Goal: Entertainment & Leisure: Browse casually

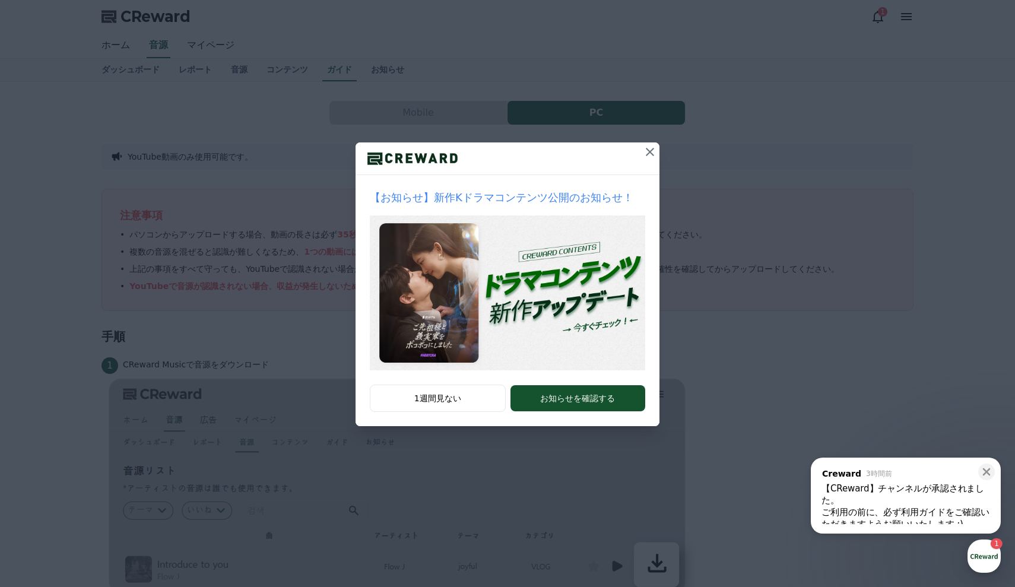
click at [651, 155] on icon at bounding box center [650, 152] width 14 height 14
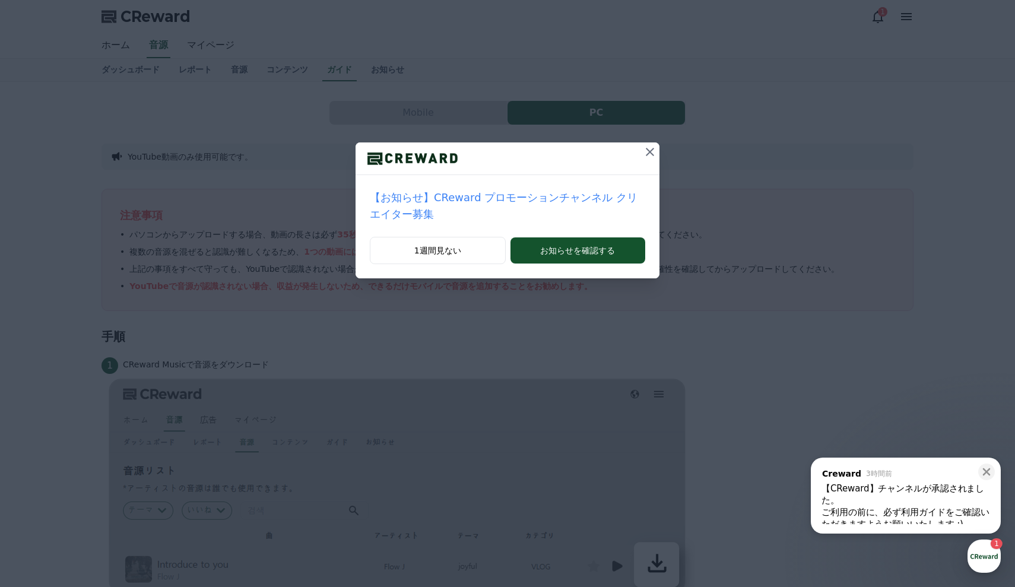
click at [651, 155] on icon at bounding box center [650, 152] width 14 height 14
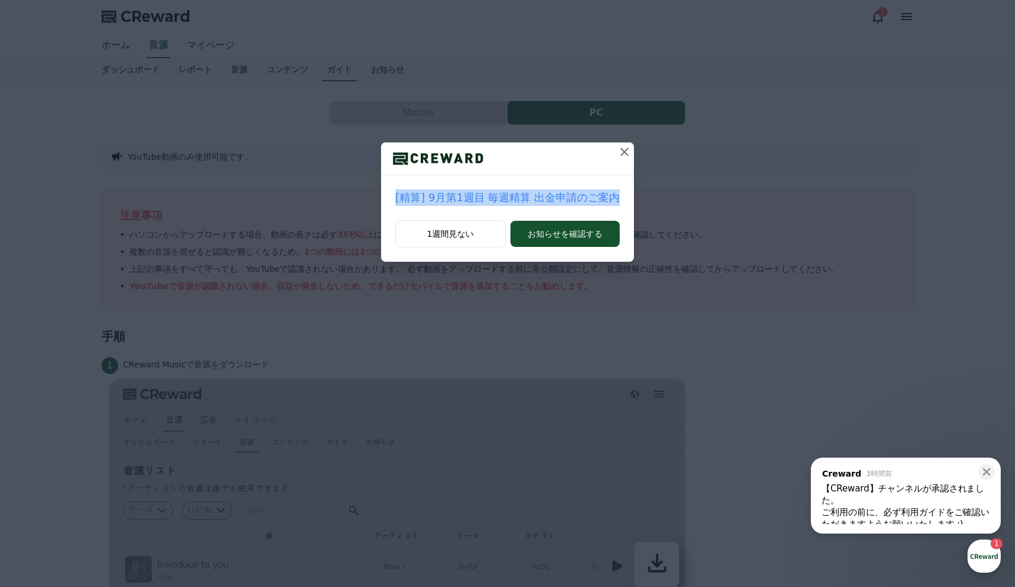
click at [651, 155] on div "[精算] 9月第1週目 毎週精算 出金申請のご案内 1週間見ない お知らせを確認する" at bounding box center [507, 140] width 1015 height 281
click at [619, 151] on icon at bounding box center [624, 152] width 14 height 14
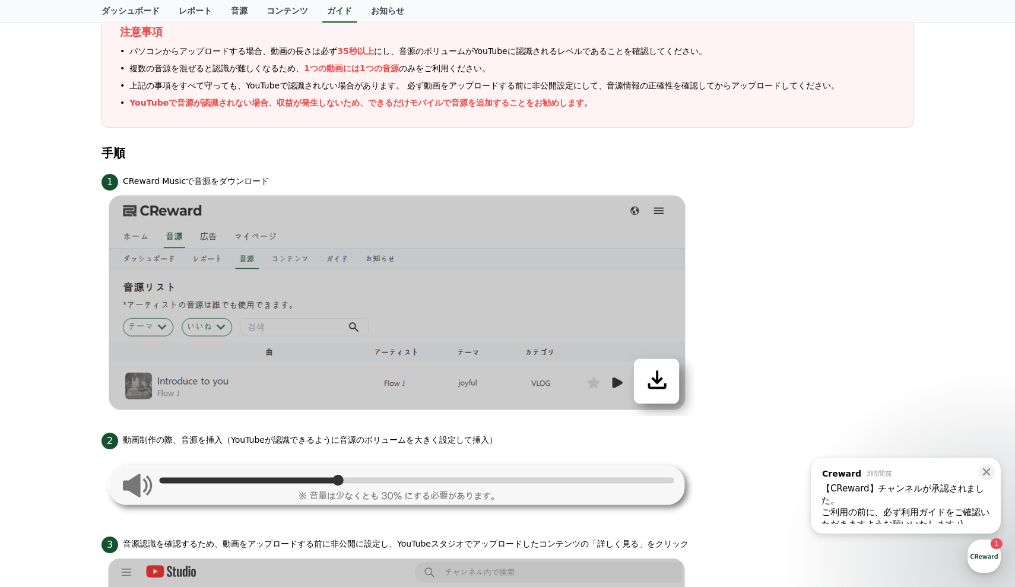
scroll to position [194, 0]
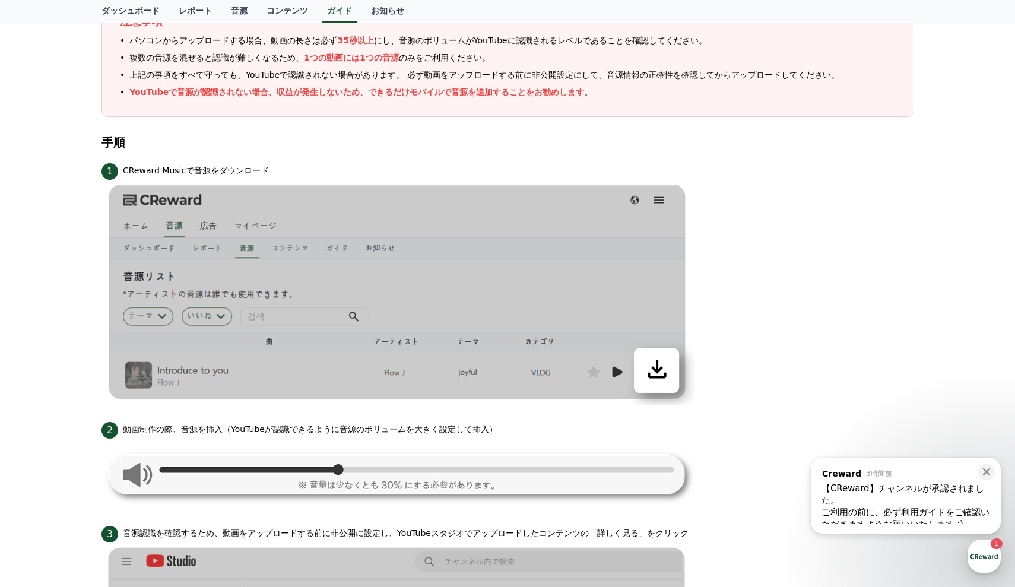
click at [555, 176] on div "1 CReward Musicで音源をダウンロード" at bounding box center [507, 170] width 812 height 19
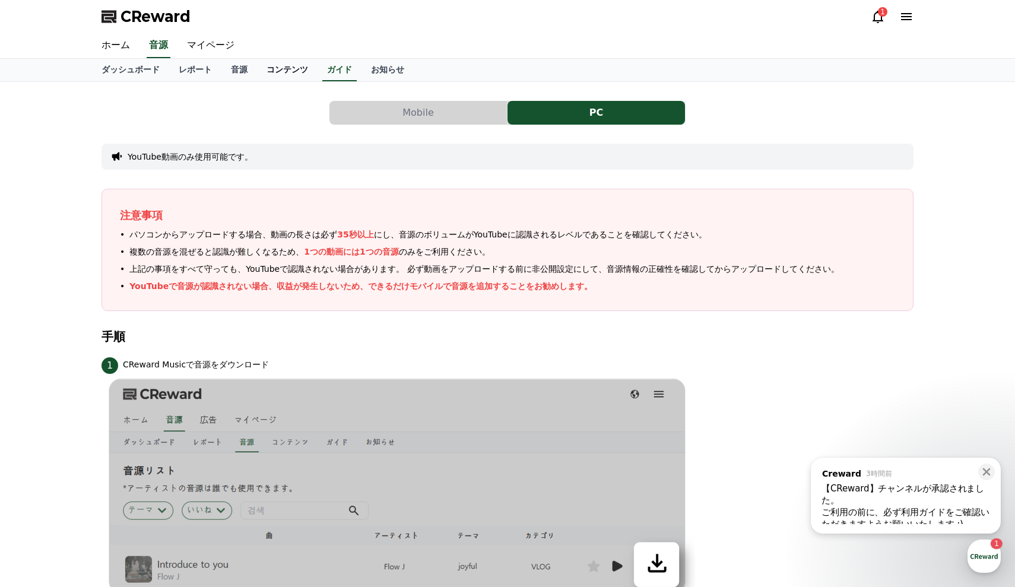
scroll to position [0, 0]
click at [272, 66] on link "コンテンツ" at bounding box center [287, 70] width 61 height 23
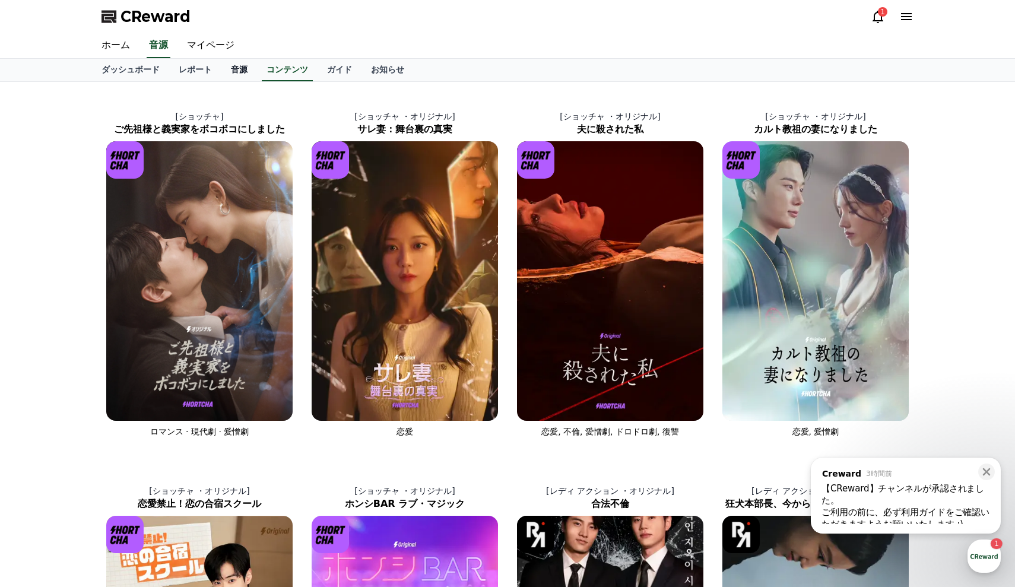
click at [231, 70] on link "音源" at bounding box center [239, 70] width 36 height 23
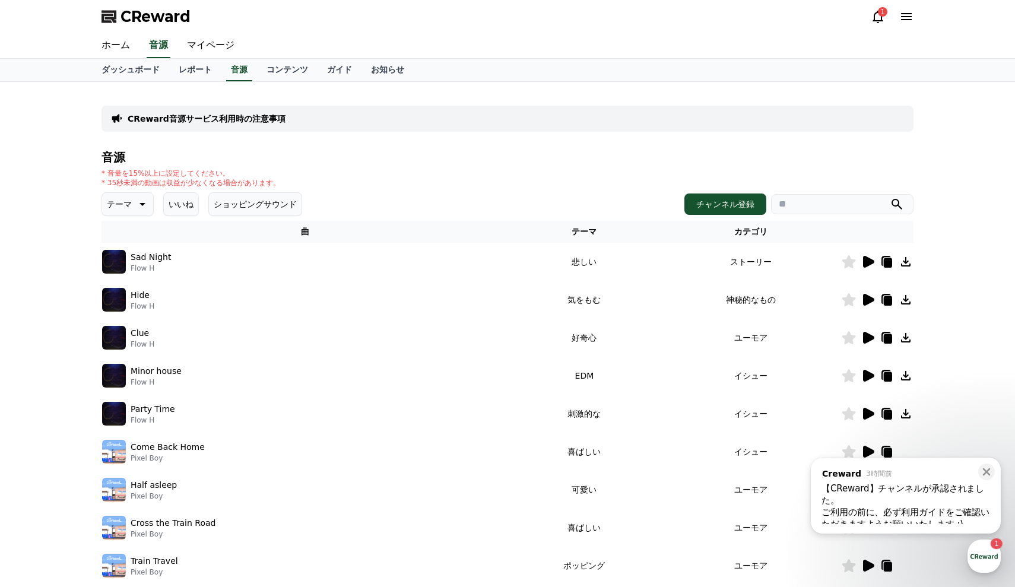
click at [134, 204] on icon at bounding box center [141, 204] width 14 height 14
click at [118, 265] on button "劇的な" at bounding box center [120, 260] width 34 height 26
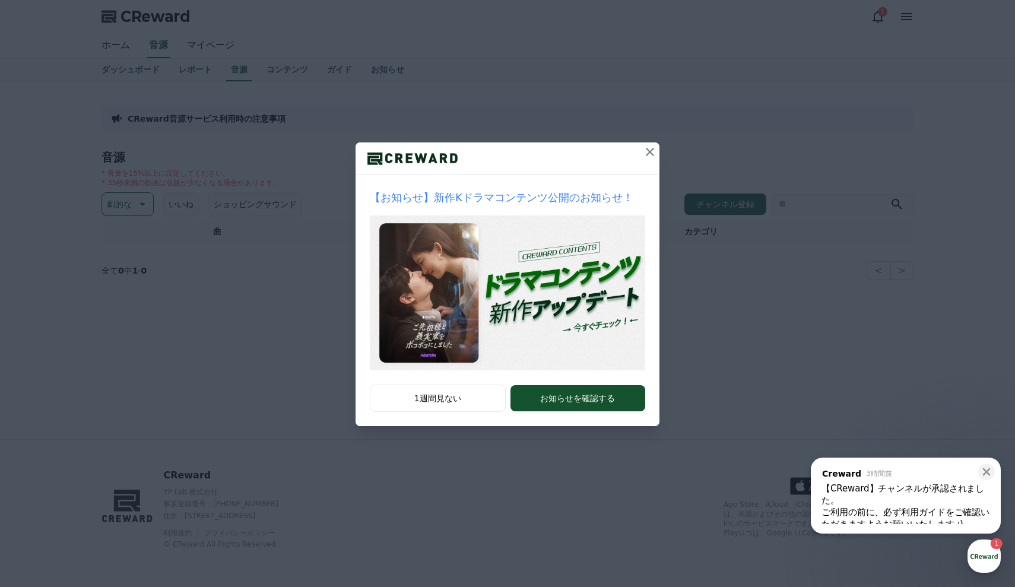
click at [650, 157] on icon at bounding box center [650, 152] width 14 height 14
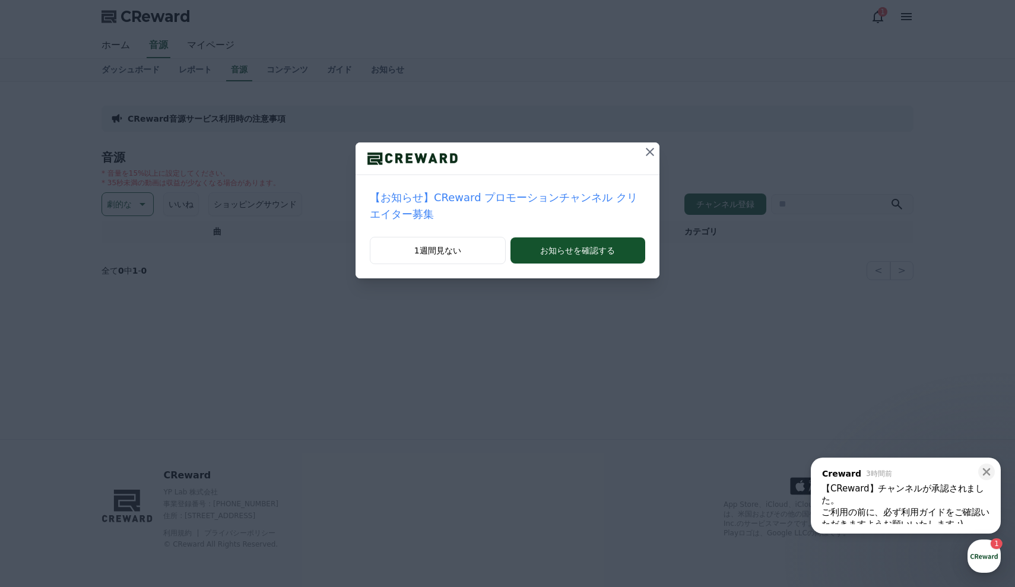
click at [647, 157] on icon at bounding box center [650, 152] width 14 height 14
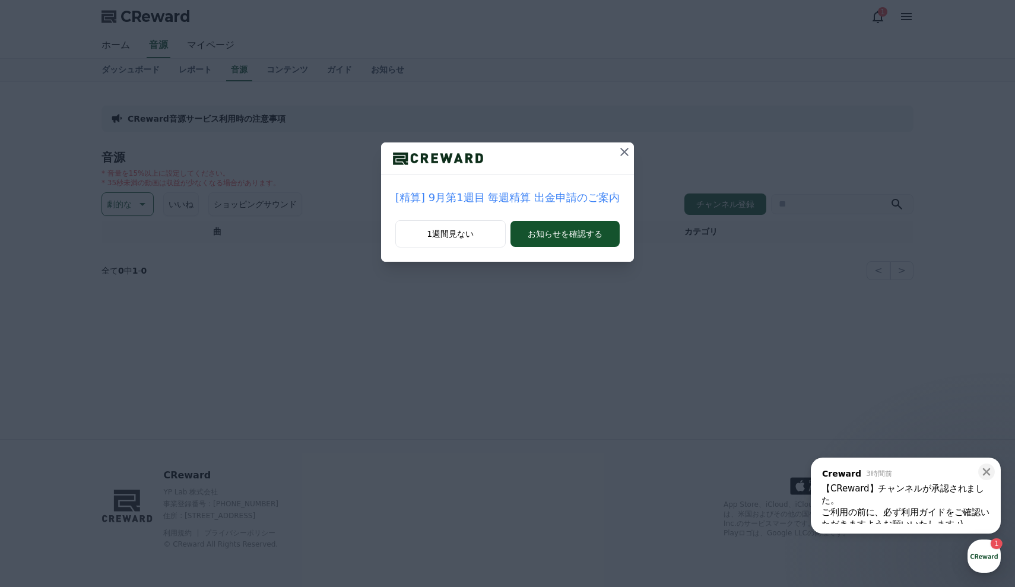
click at [617, 155] on icon at bounding box center [624, 152] width 14 height 14
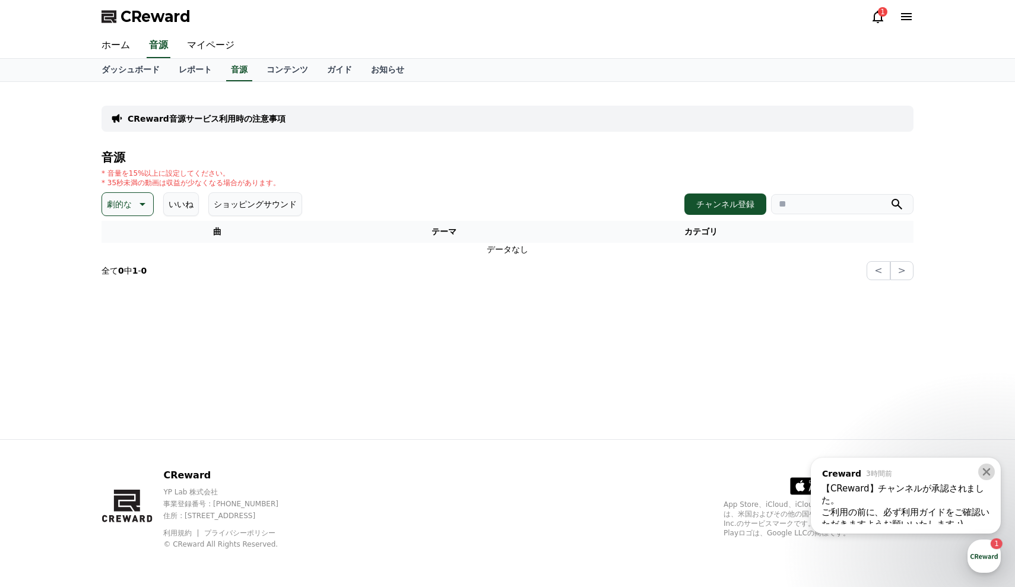
click at [986, 475] on icon at bounding box center [986, 472] width 12 height 12
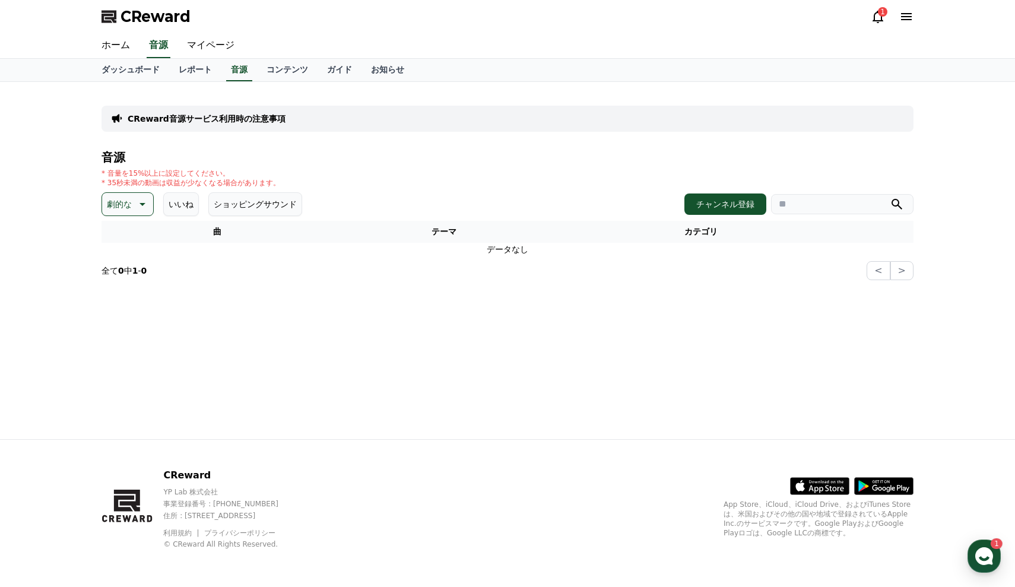
click at [180, 209] on button "いいね" at bounding box center [181, 204] width 36 height 24
click at [137, 206] on icon at bounding box center [141, 204] width 14 height 14
click at [123, 266] on button "暗い" at bounding box center [116, 265] width 26 height 26
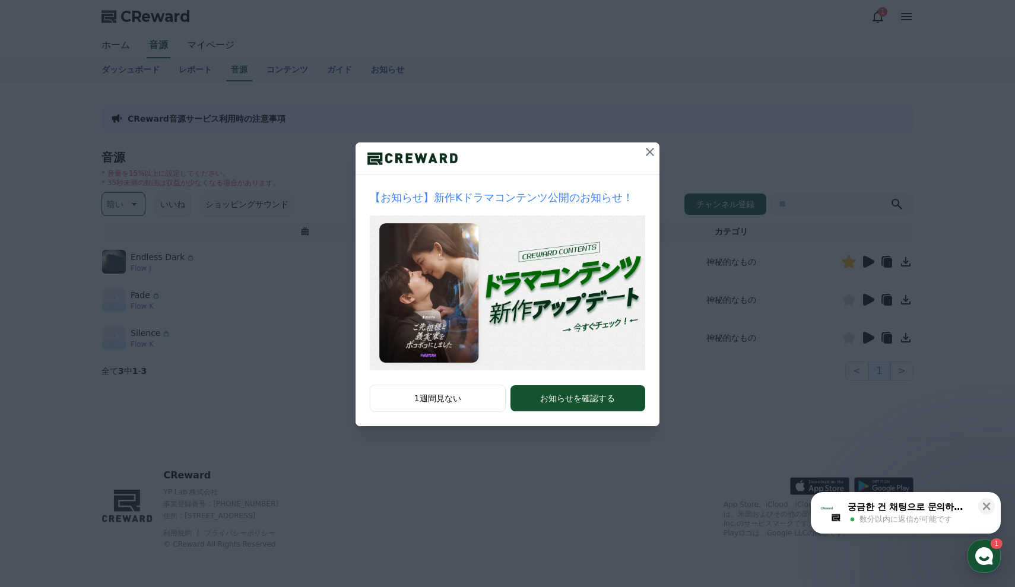
click at [649, 152] on icon at bounding box center [650, 152] width 8 height 8
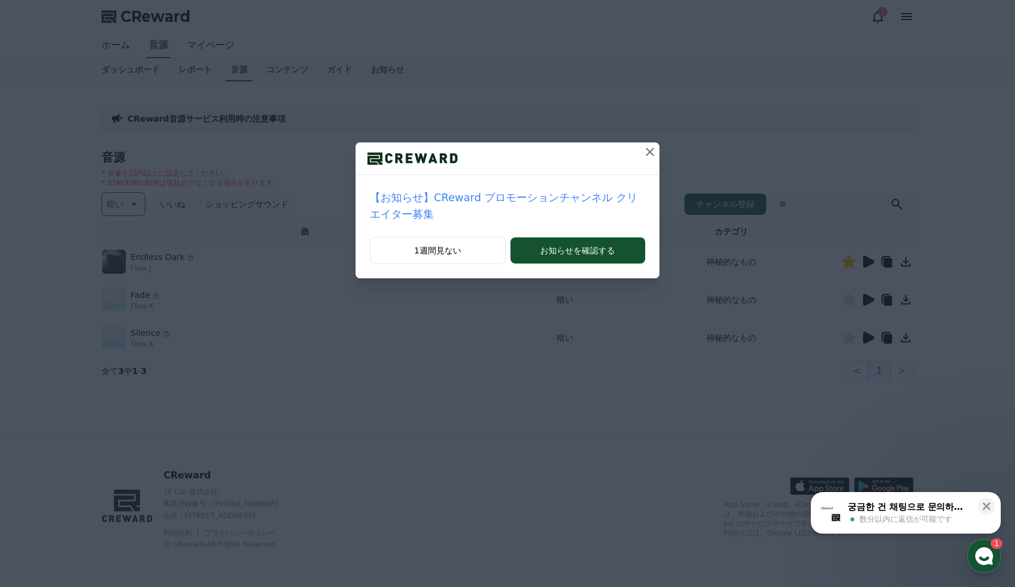
click at [653, 152] on icon at bounding box center [650, 152] width 14 height 14
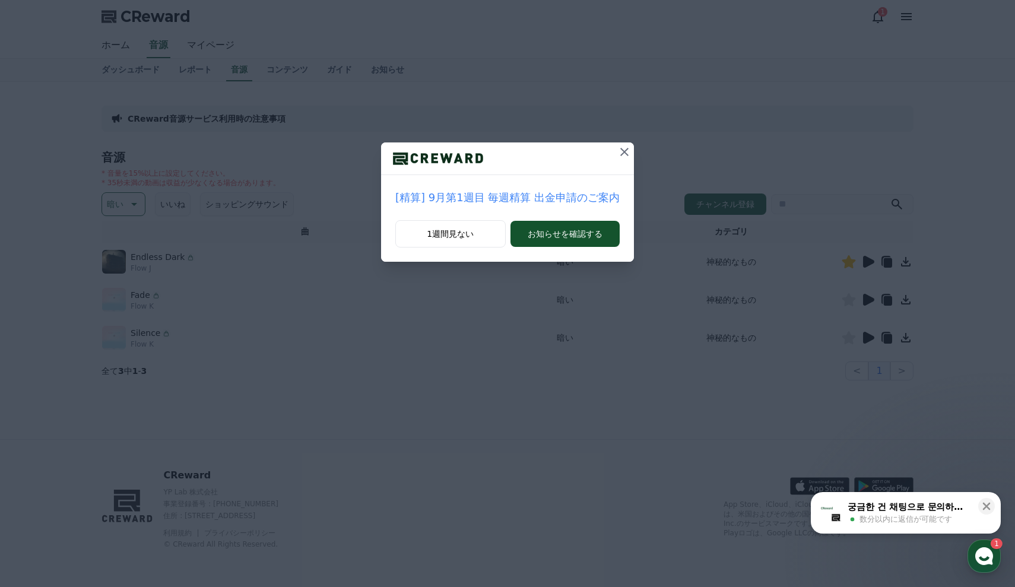
click at [620, 153] on icon at bounding box center [624, 152] width 8 height 8
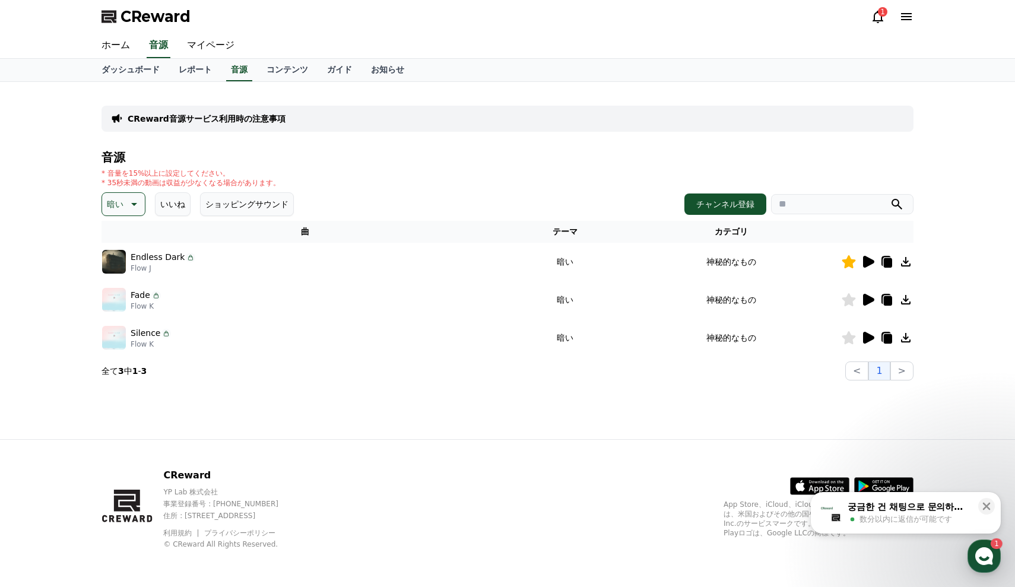
click at [866, 304] on icon at bounding box center [868, 300] width 11 height 12
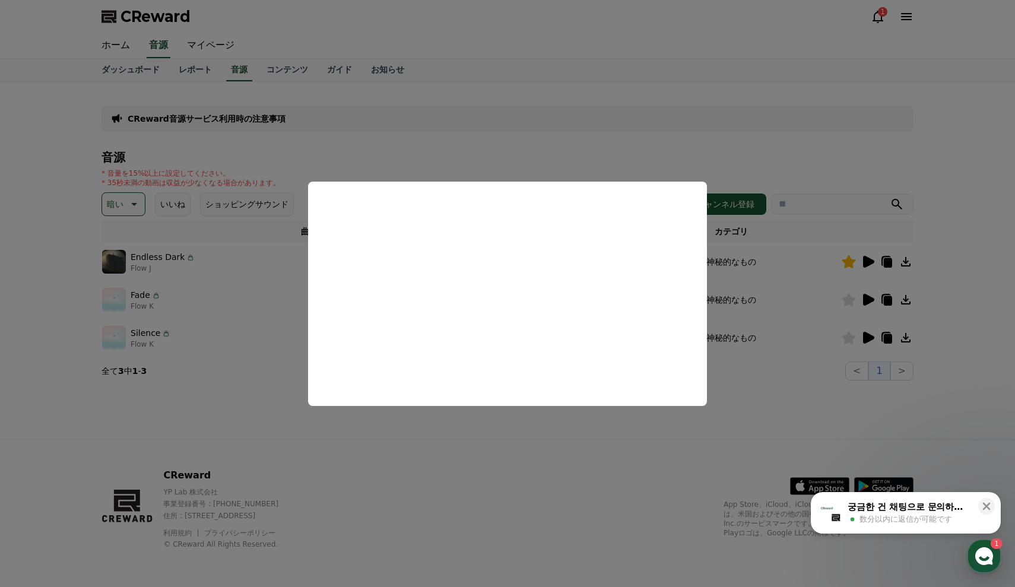
click at [771, 414] on button "close modal" at bounding box center [507, 293] width 1015 height 587
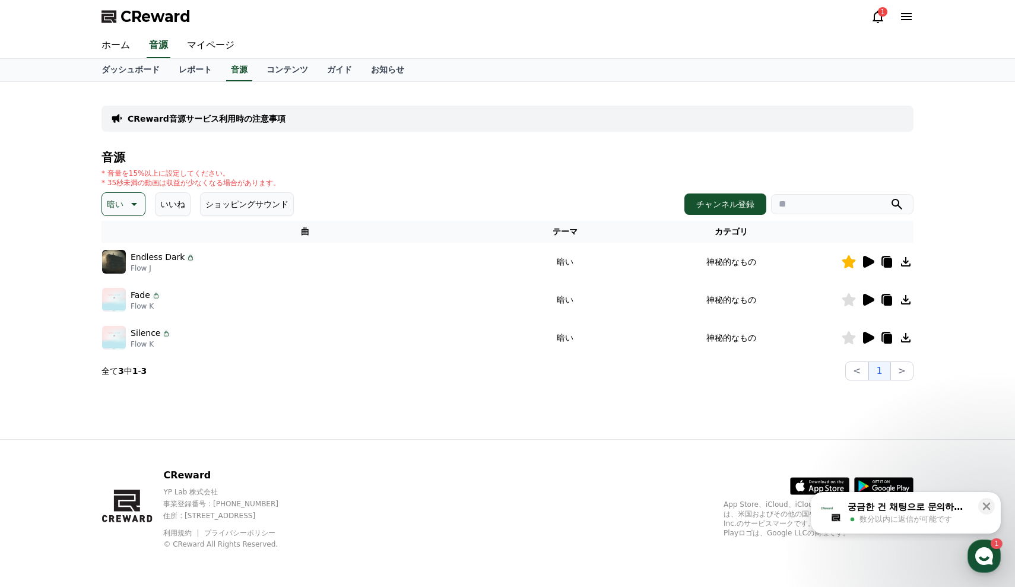
click at [847, 298] on icon at bounding box center [849, 299] width 14 height 13
click at [911, 293] on icon at bounding box center [905, 300] width 14 height 14
click at [865, 337] on icon at bounding box center [868, 338] width 11 height 12
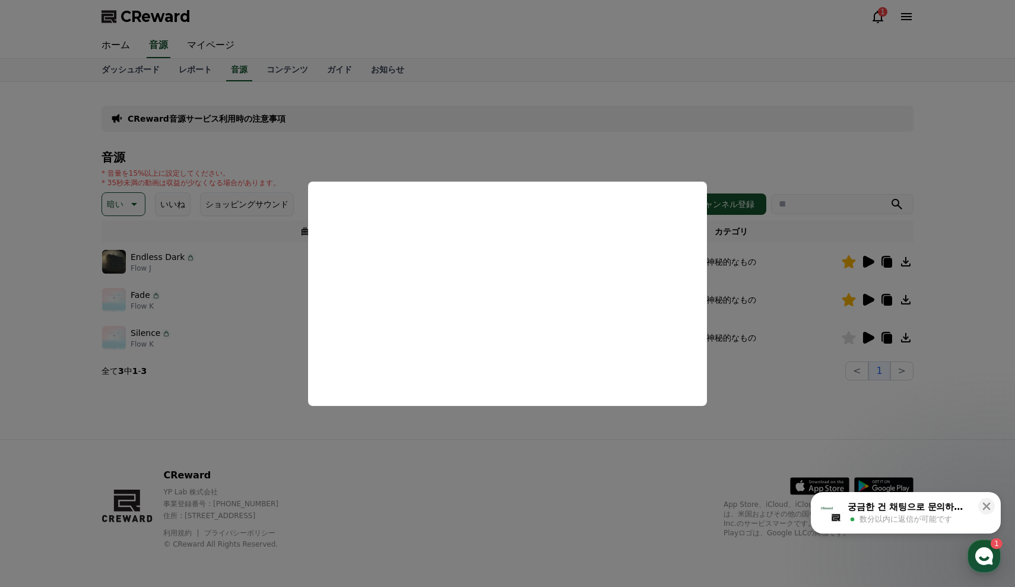
click at [760, 388] on button "close modal" at bounding box center [507, 293] width 1015 height 587
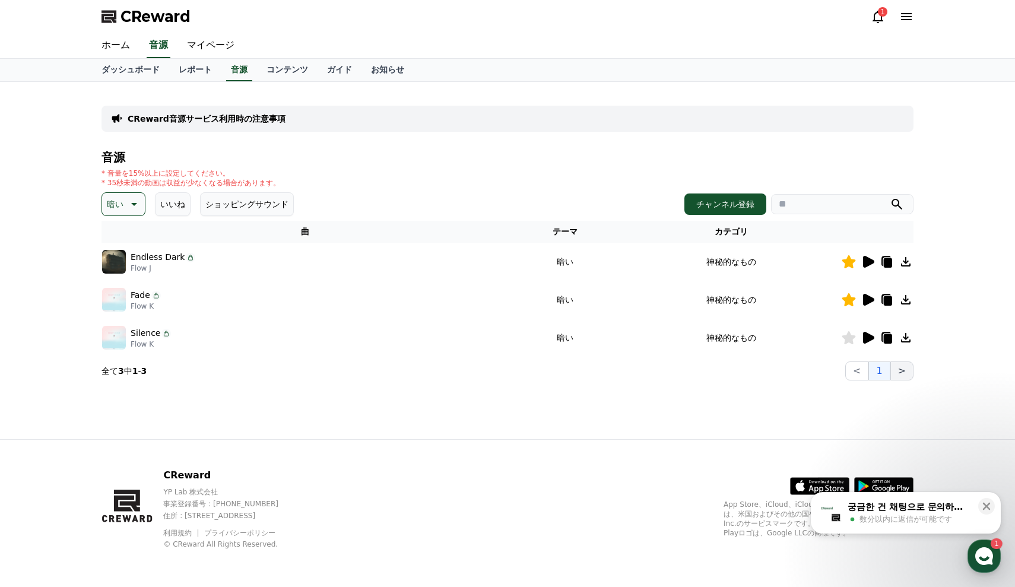
click at [900, 370] on button ">" at bounding box center [901, 370] width 23 height 19
click at [131, 204] on icon at bounding box center [134, 204] width 6 height 3
click at [125, 289] on button "悲しい" at bounding box center [120, 284] width 34 height 26
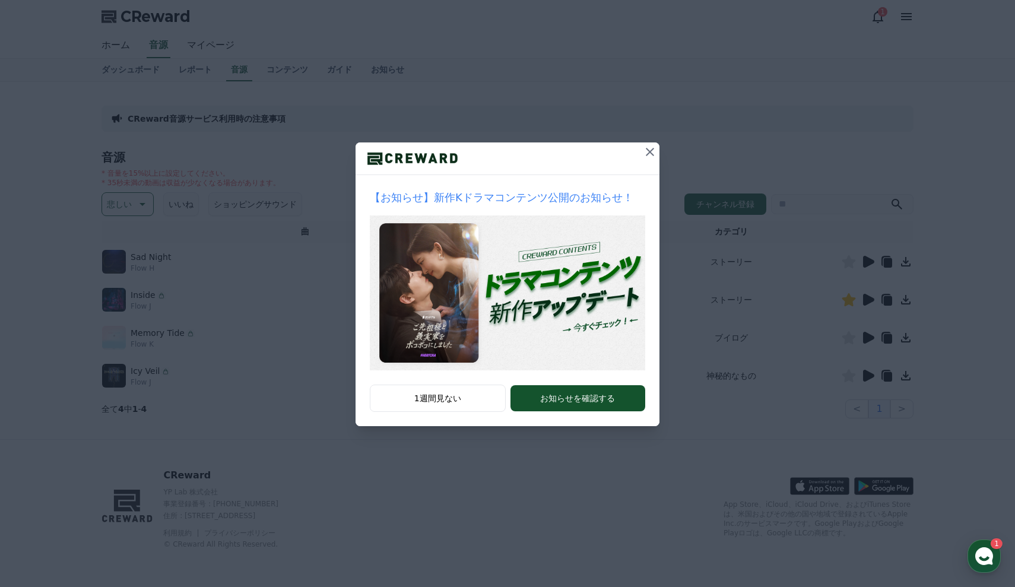
click at [648, 154] on icon at bounding box center [650, 152] width 8 height 8
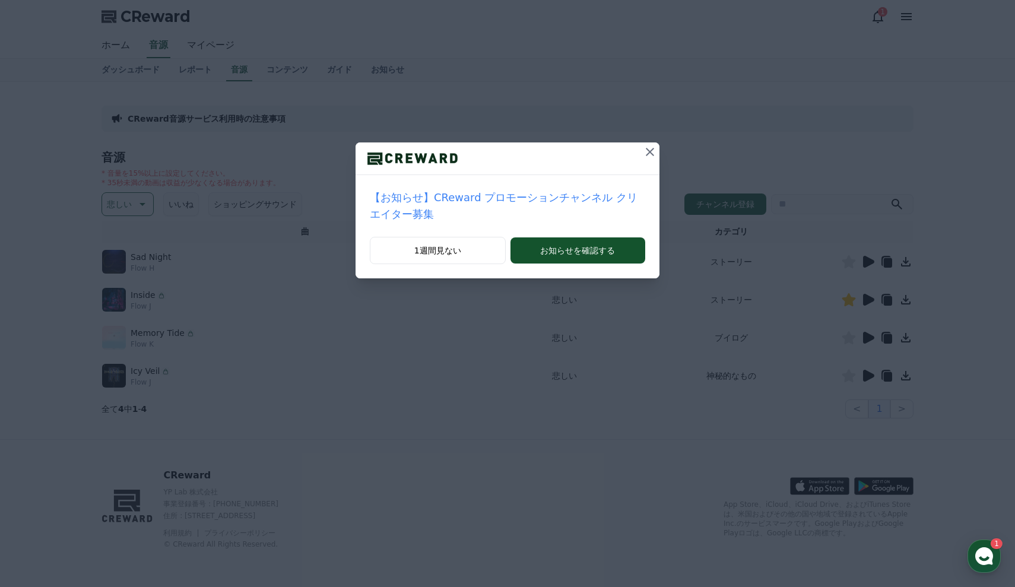
click at [646, 152] on icon at bounding box center [650, 152] width 14 height 14
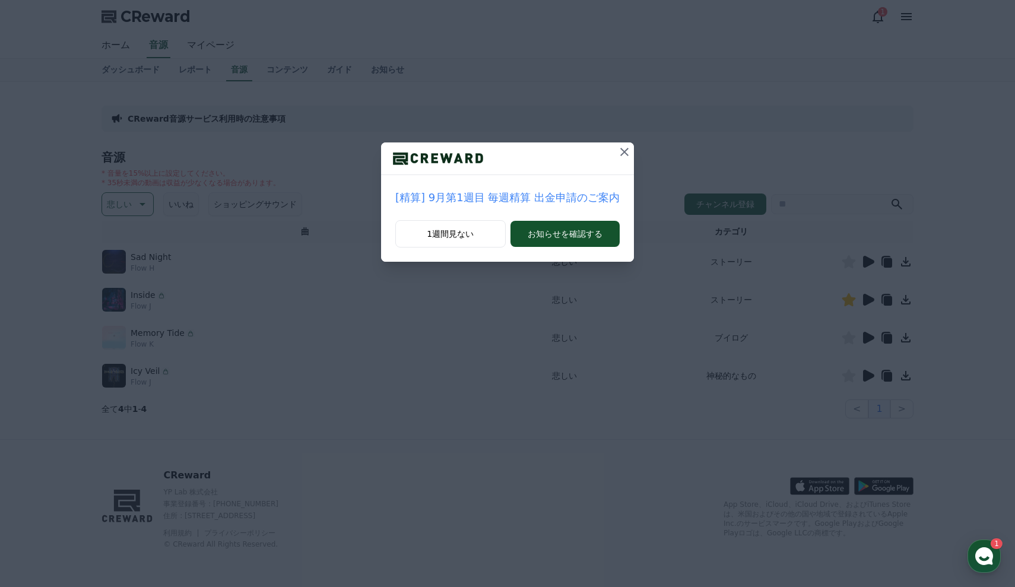
click at [621, 150] on icon at bounding box center [624, 152] width 14 height 14
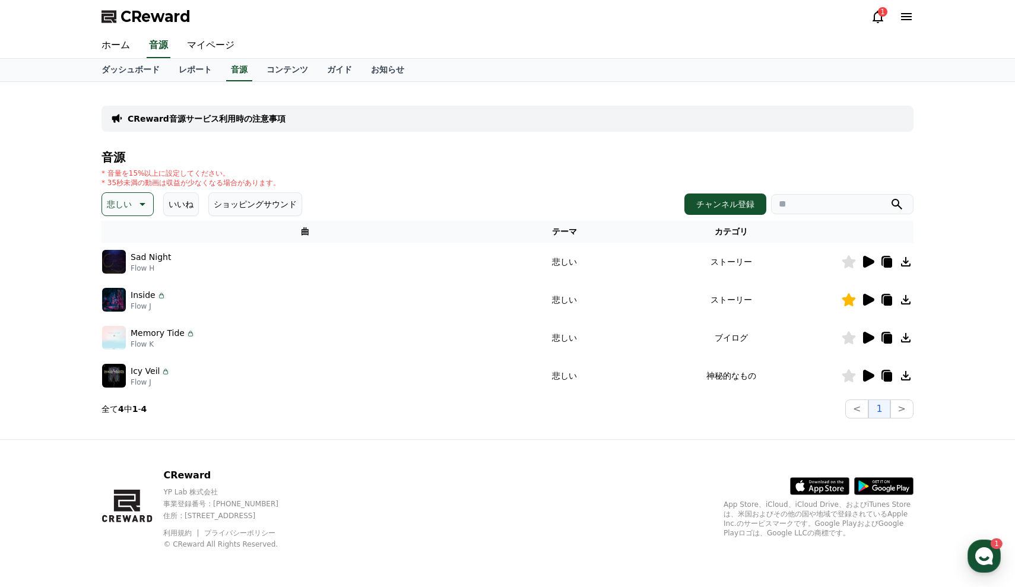
click at [867, 376] on icon at bounding box center [868, 376] width 11 height 12
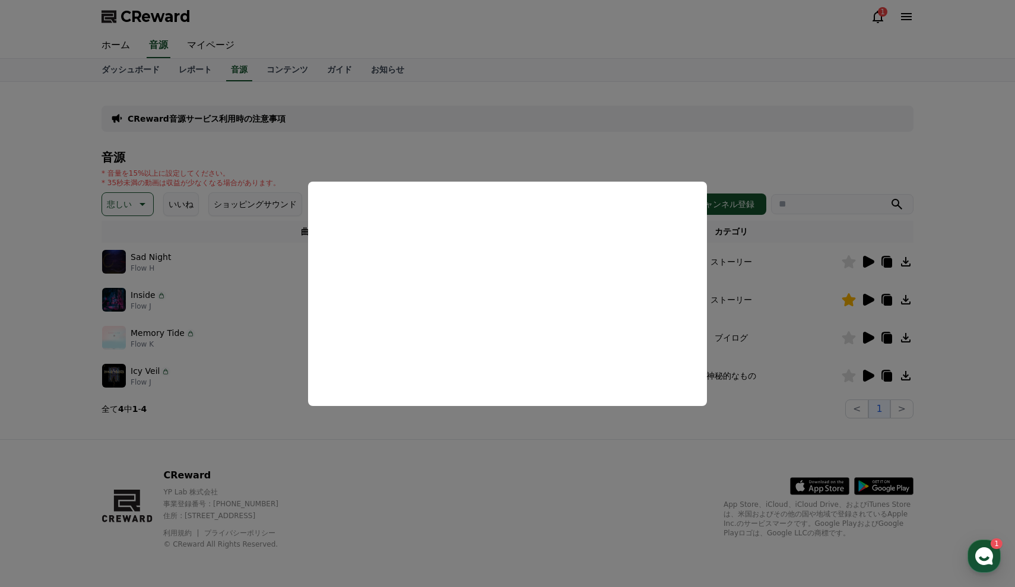
click at [526, 476] on button "close modal" at bounding box center [507, 293] width 1015 height 587
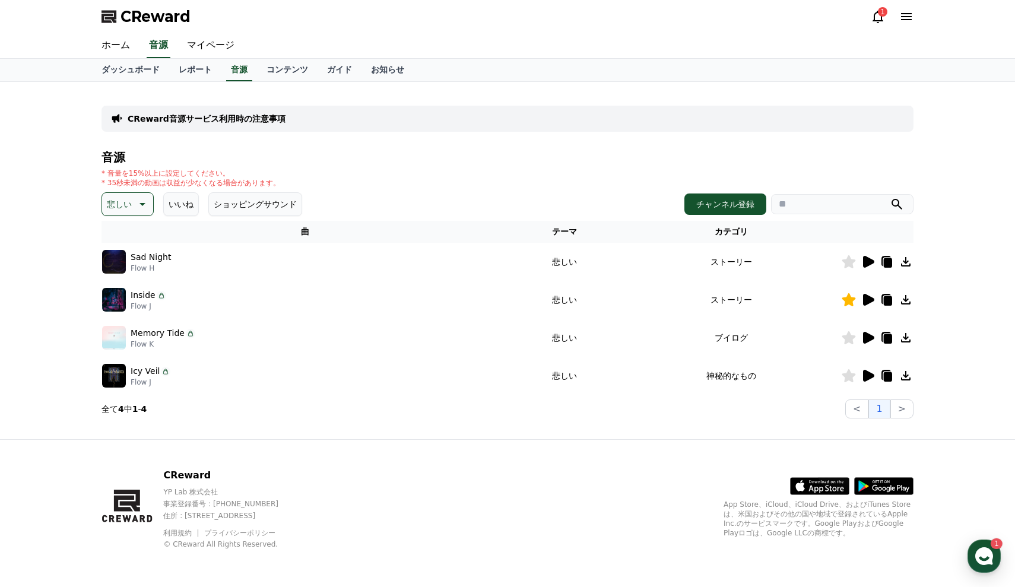
click at [871, 374] on icon at bounding box center [868, 376] width 11 height 12
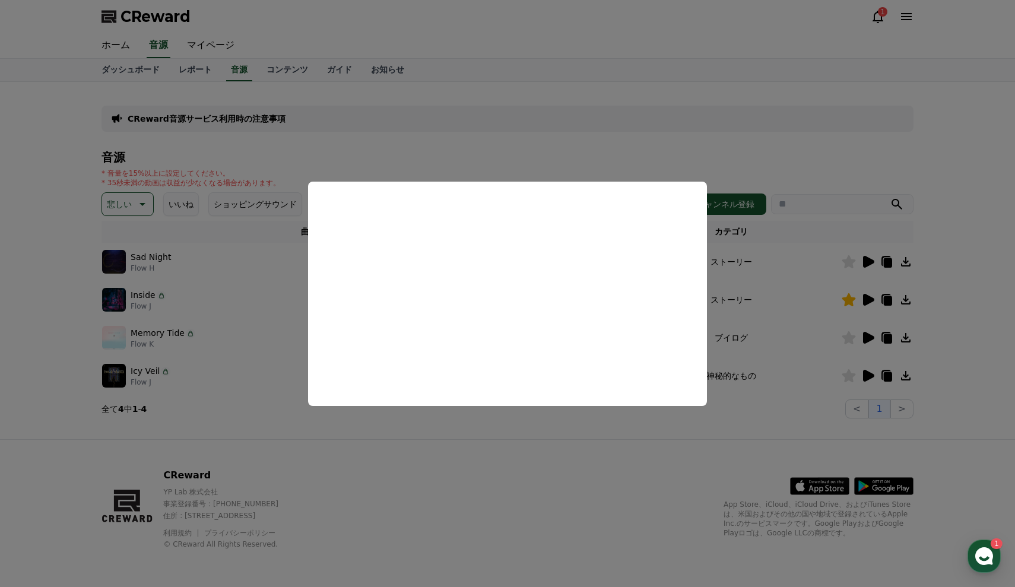
click at [702, 465] on button "close modal" at bounding box center [507, 293] width 1015 height 587
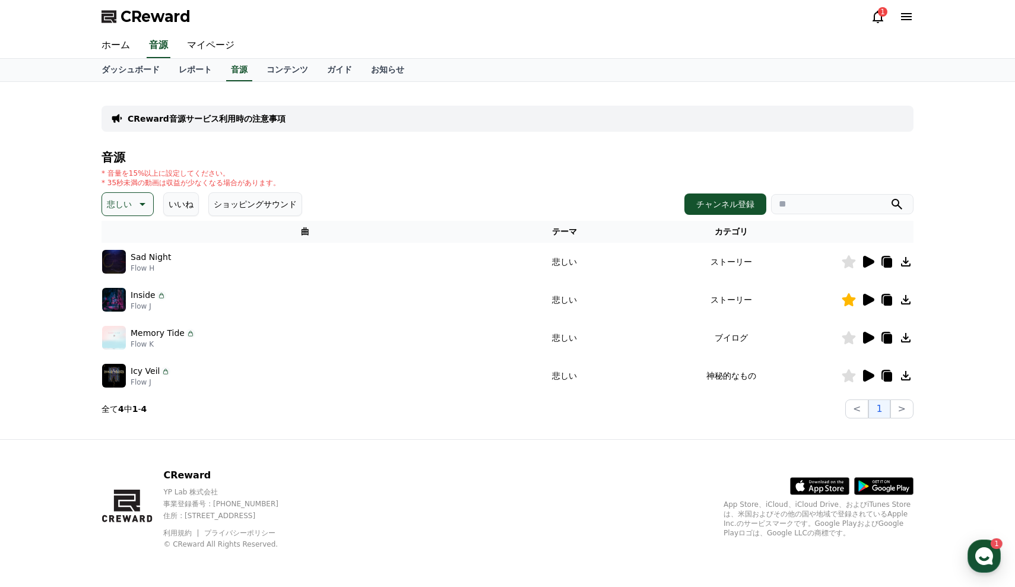
click at [851, 376] on icon at bounding box center [849, 375] width 14 height 13
click at [902, 376] on icon at bounding box center [905, 375] width 14 height 14
click at [871, 339] on icon at bounding box center [868, 338] width 11 height 12
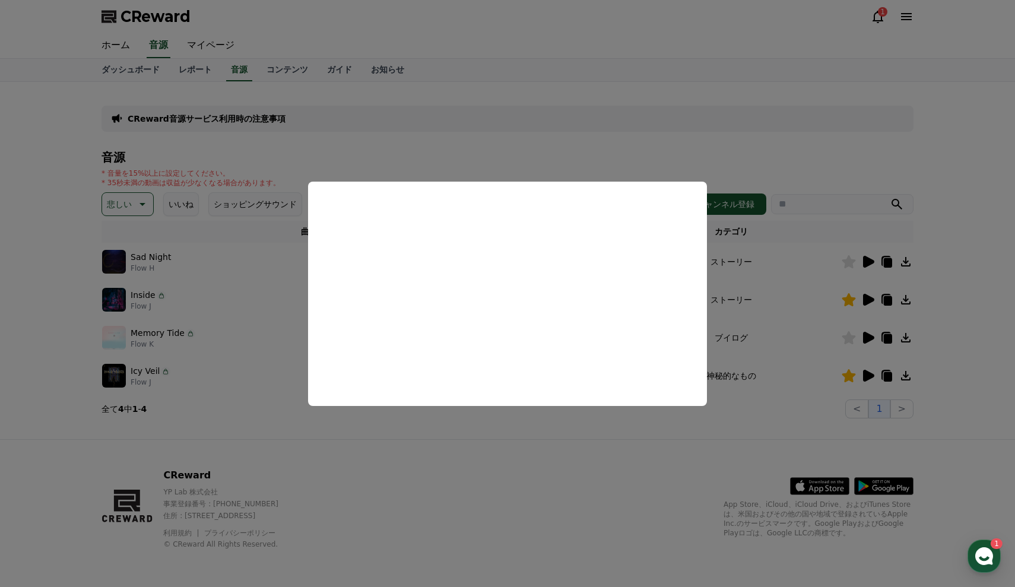
click at [571, 444] on button "close modal" at bounding box center [507, 293] width 1015 height 587
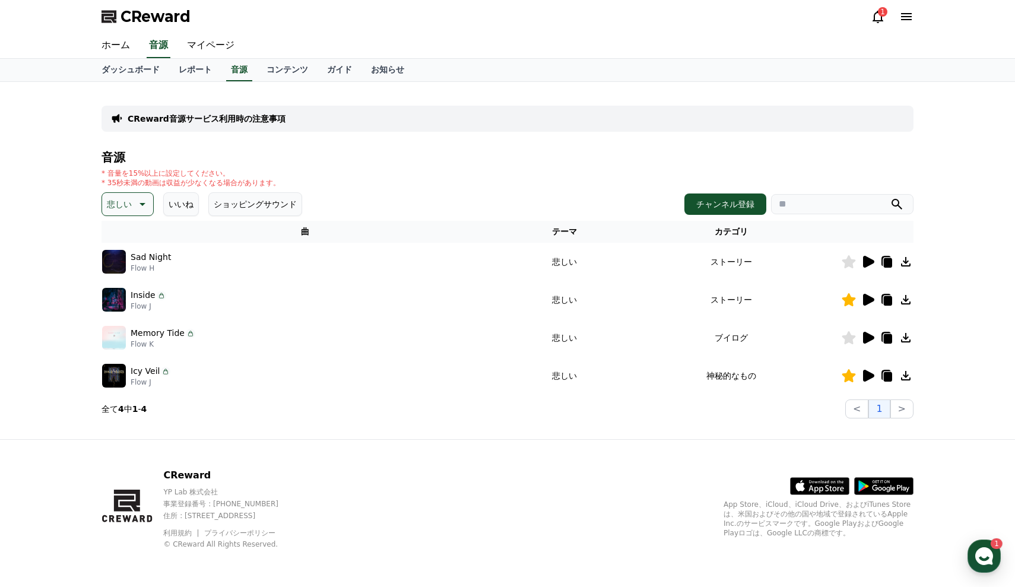
click at [148, 202] on button "悲しい" at bounding box center [127, 204] width 52 height 24
click at [129, 306] on button "気をもむ" at bounding box center [124, 302] width 43 height 26
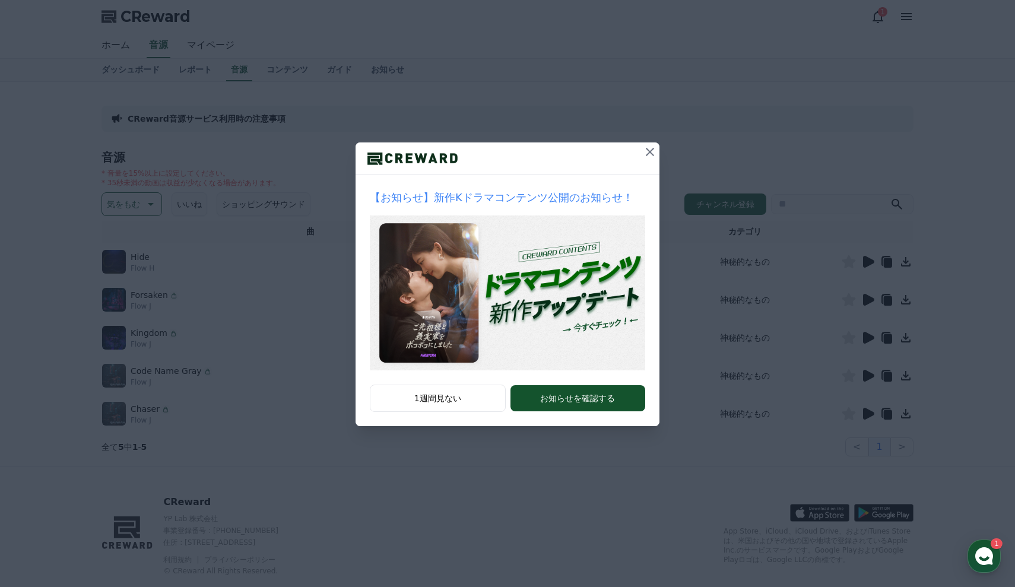
click at [644, 158] on icon at bounding box center [650, 152] width 14 height 14
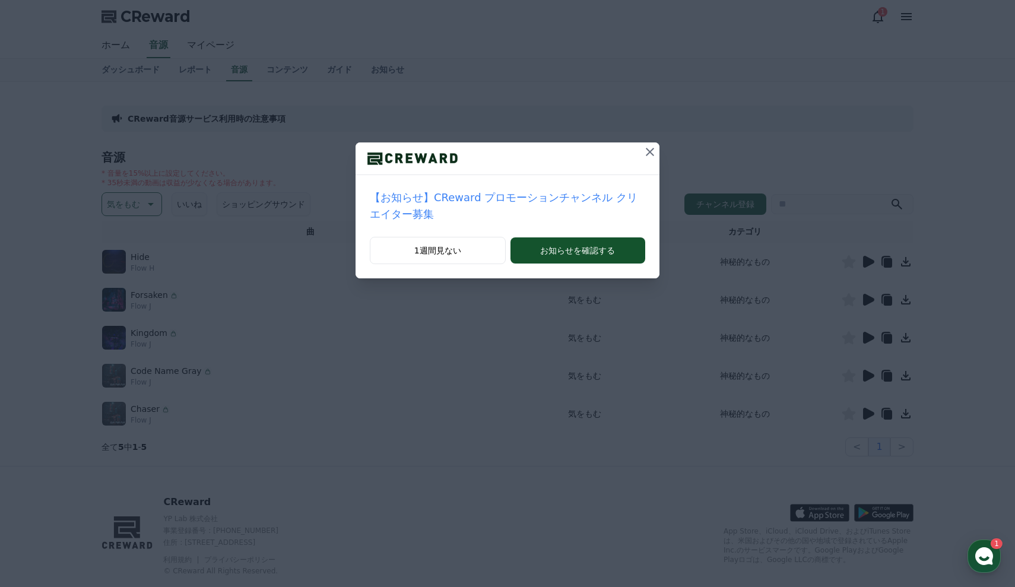
click at [654, 154] on icon at bounding box center [650, 152] width 14 height 14
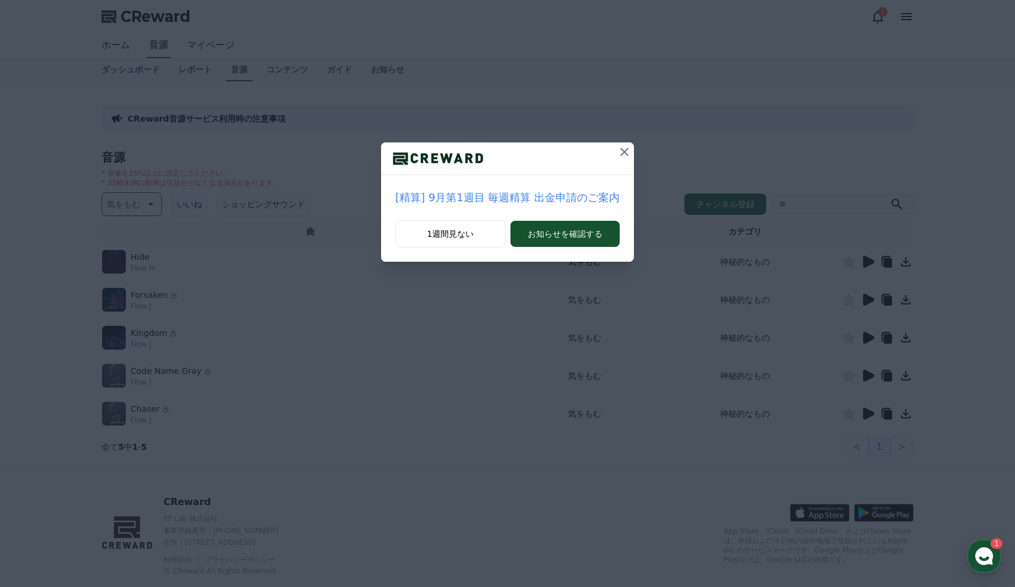
click at [654, 154] on div "[精算] 9月第1週目 毎週精算 出金申請のご案内 1週間見ない お知らせを確認する" at bounding box center [507, 140] width 1015 height 281
click at [617, 145] on icon at bounding box center [624, 152] width 14 height 14
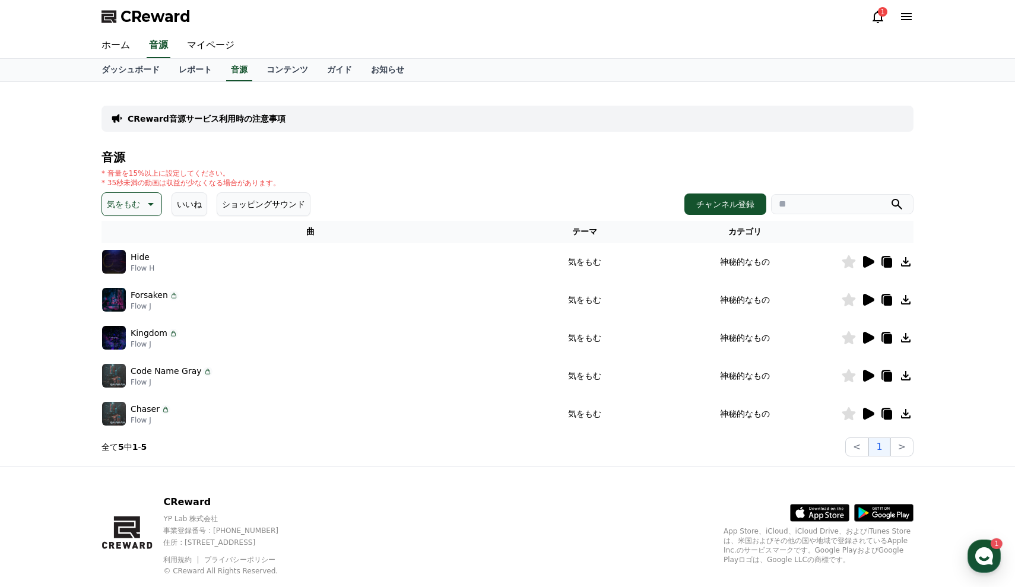
click at [869, 414] on icon at bounding box center [868, 414] width 11 height 12
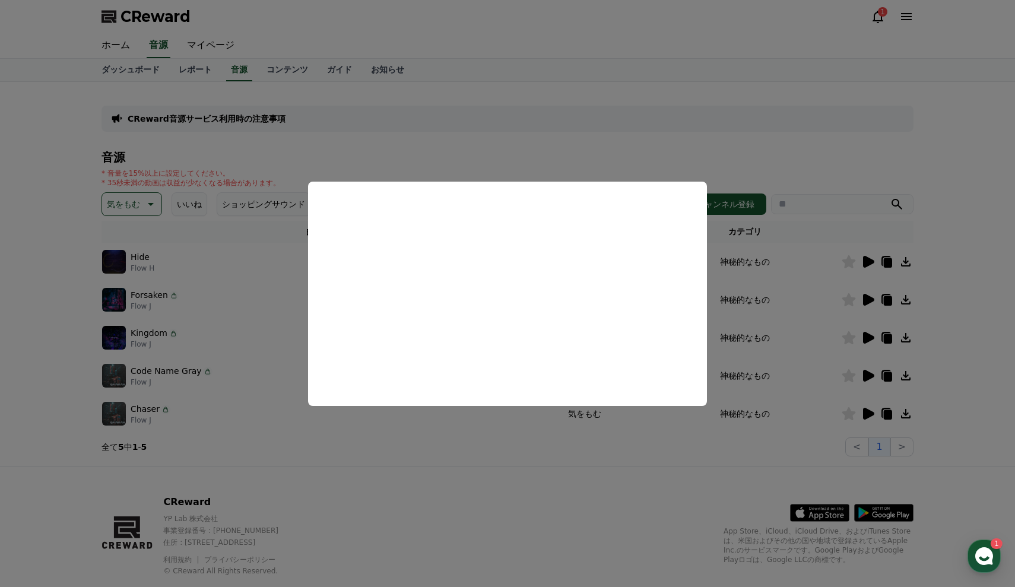
click at [430, 469] on button "close modal" at bounding box center [507, 293] width 1015 height 587
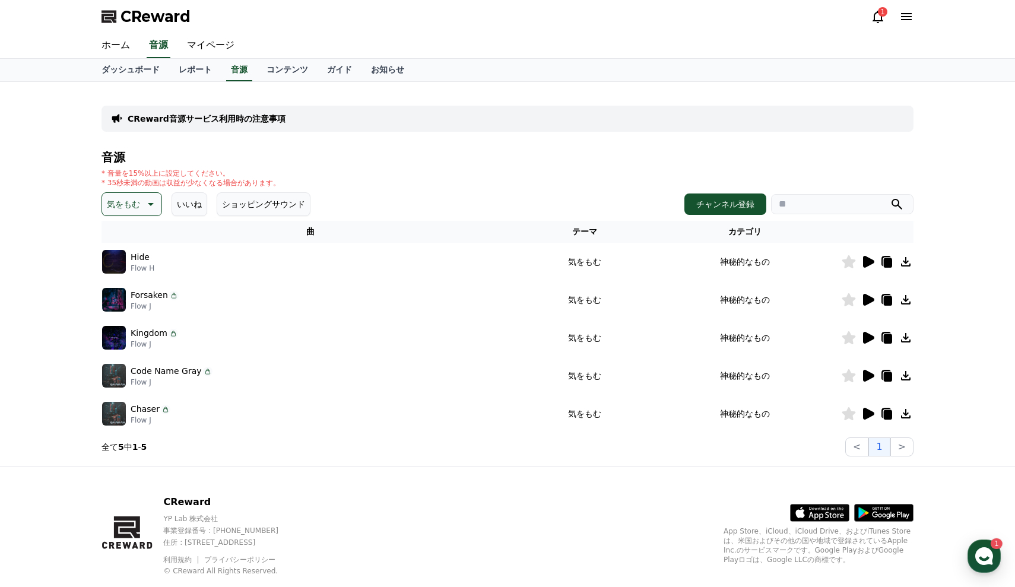
click at [867, 376] on icon at bounding box center [868, 376] width 11 height 12
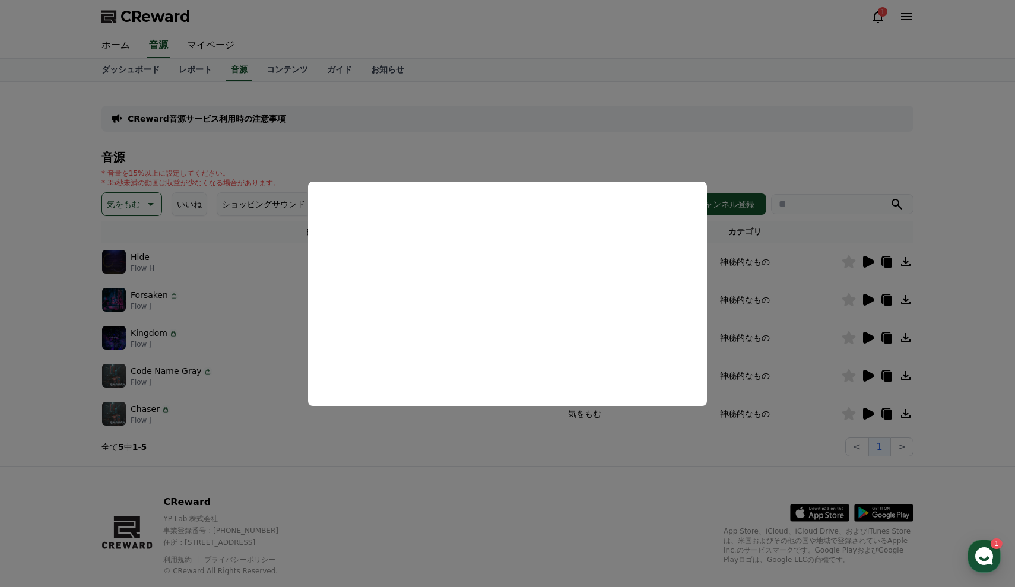
click at [389, 472] on button "close modal" at bounding box center [507, 293] width 1015 height 587
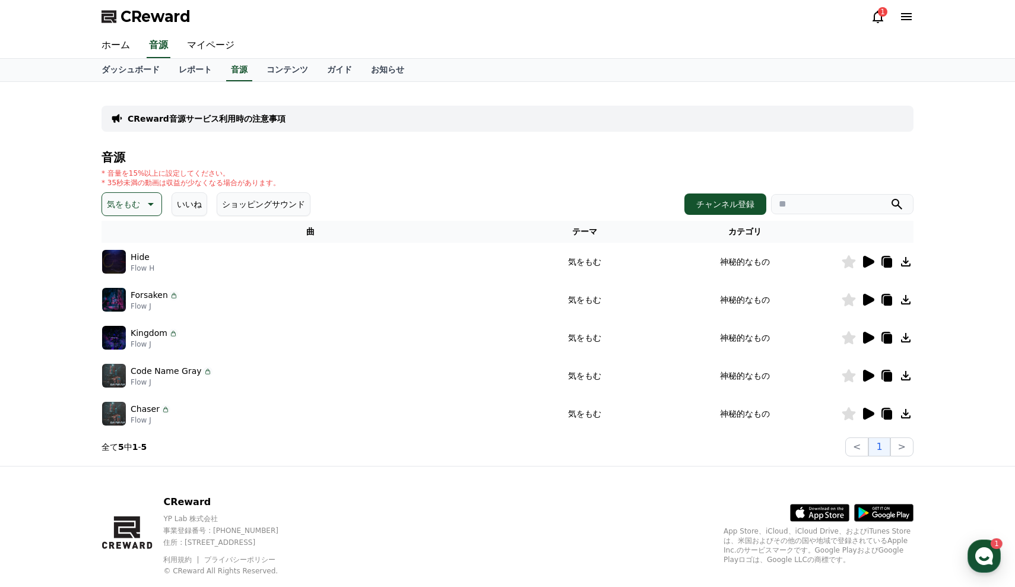
click at [848, 379] on icon at bounding box center [849, 375] width 14 height 13
click at [902, 376] on icon at bounding box center [905, 375] width 14 height 14
